Goal: Book appointment/travel/reservation

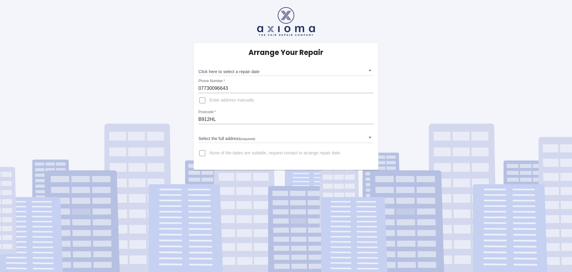
click at [278, 73] on body "Arrange Your Repair Click here to select a repair date ​ Phone Number   * 07730…" at bounding box center [286, 136] width 572 height 272
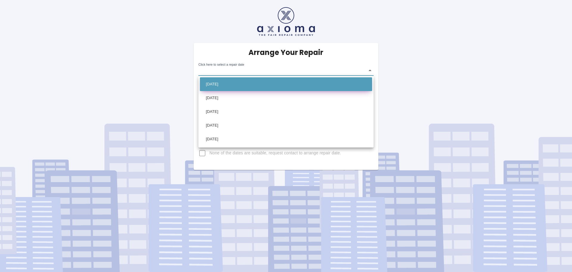
click at [244, 84] on li "[DATE]" at bounding box center [286, 84] width 172 height 14
type input "[DATE]T00:00:00.000Z"
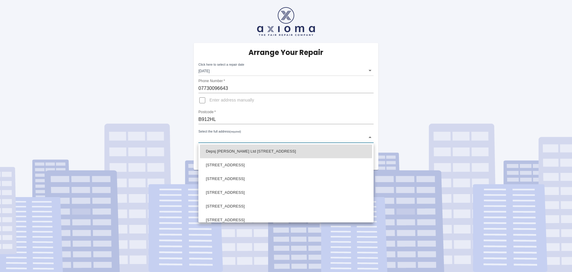
click at [230, 136] on body "Arrange Your Repair Click here to select a repair date [DATE] [DATE]T00:00:00.0…" at bounding box center [286, 136] width 572 height 272
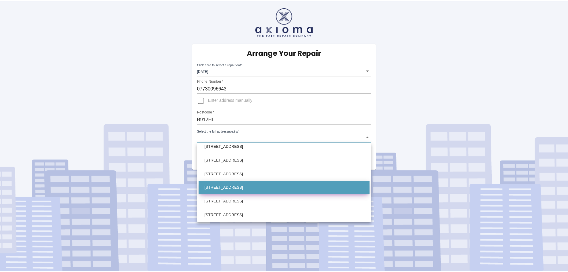
scroll to position [61, 0]
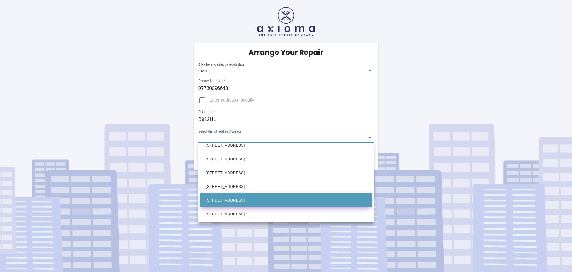
click at [244, 195] on li "[STREET_ADDRESS]" at bounding box center [286, 200] width 172 height 14
type input "[STREET_ADDRESS]"
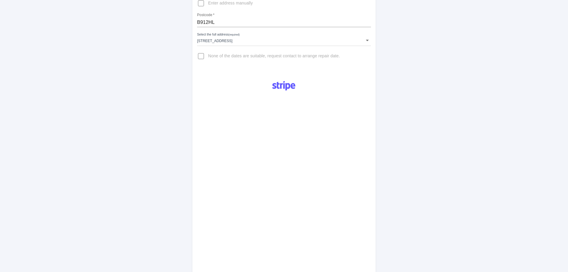
scroll to position [249, 0]
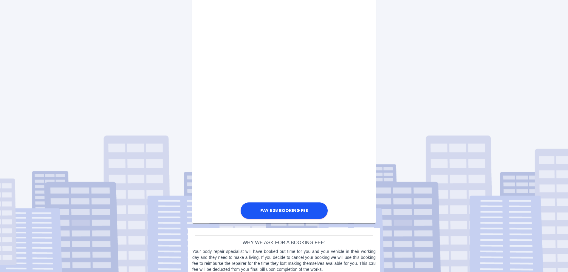
click at [362, 194] on div "Pay £38 Booking Fee" at bounding box center [283, 72] width 183 height 296
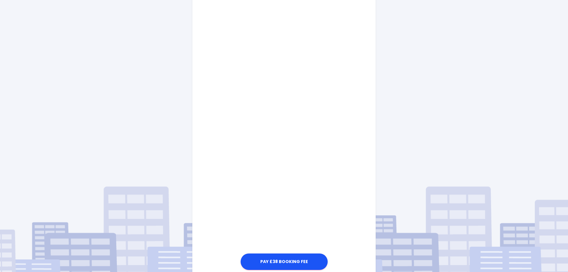
scroll to position [200, 0]
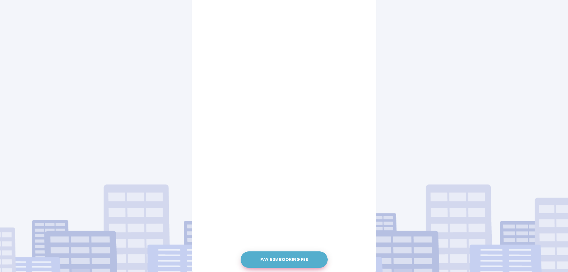
click at [295, 257] on button "Pay £38 Booking Fee" at bounding box center [284, 259] width 87 height 16
